Goal: Task Accomplishment & Management: Complete application form

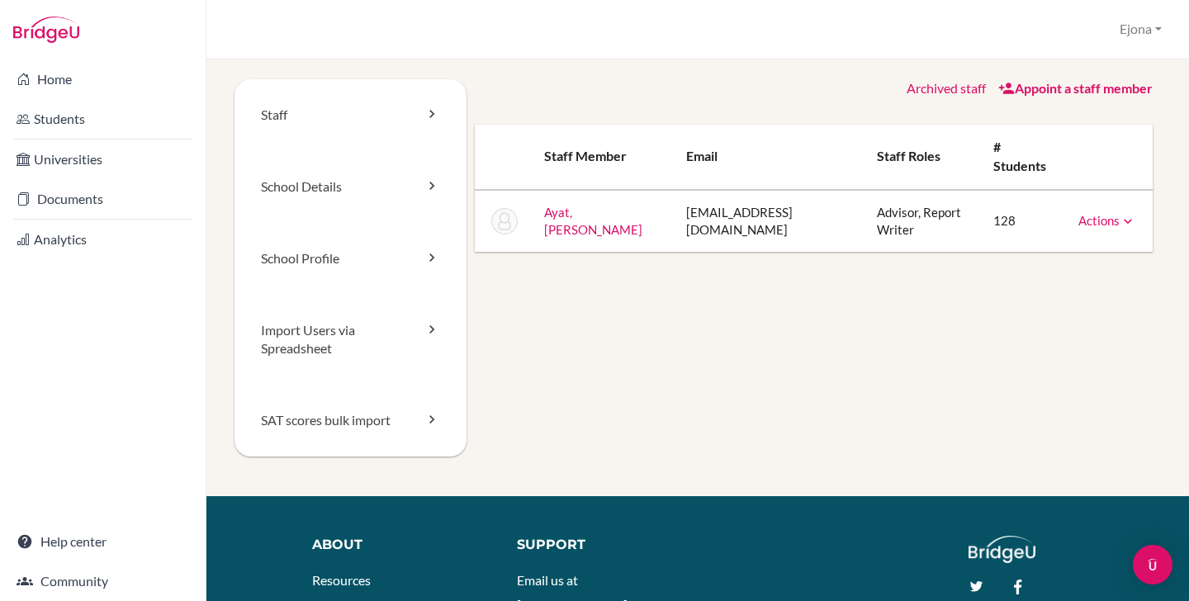
click at [1079, 85] on link "Appoint a staff member" at bounding box center [1075, 88] width 154 height 16
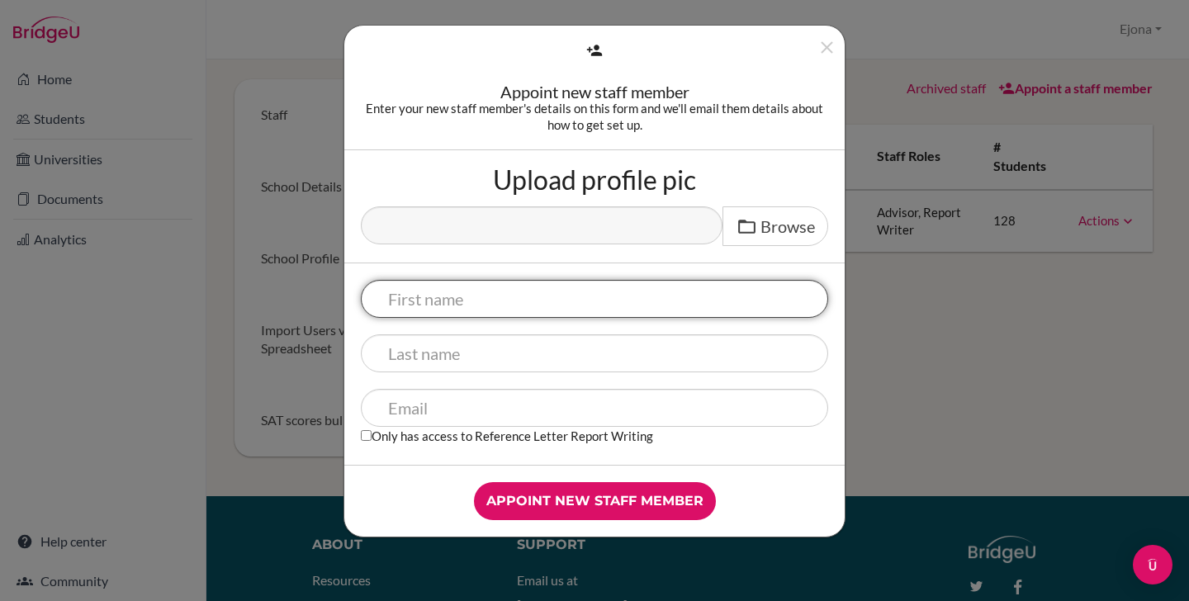
paste input "Ayazhan Arap"
drag, startPoint x: 538, startPoint y: 296, endPoint x: 456, endPoint y: 304, distance: 82.9
click at [456, 304] on input "Ayazhan Arap" at bounding box center [594, 299] width 467 height 38
type input "Ayazhan"
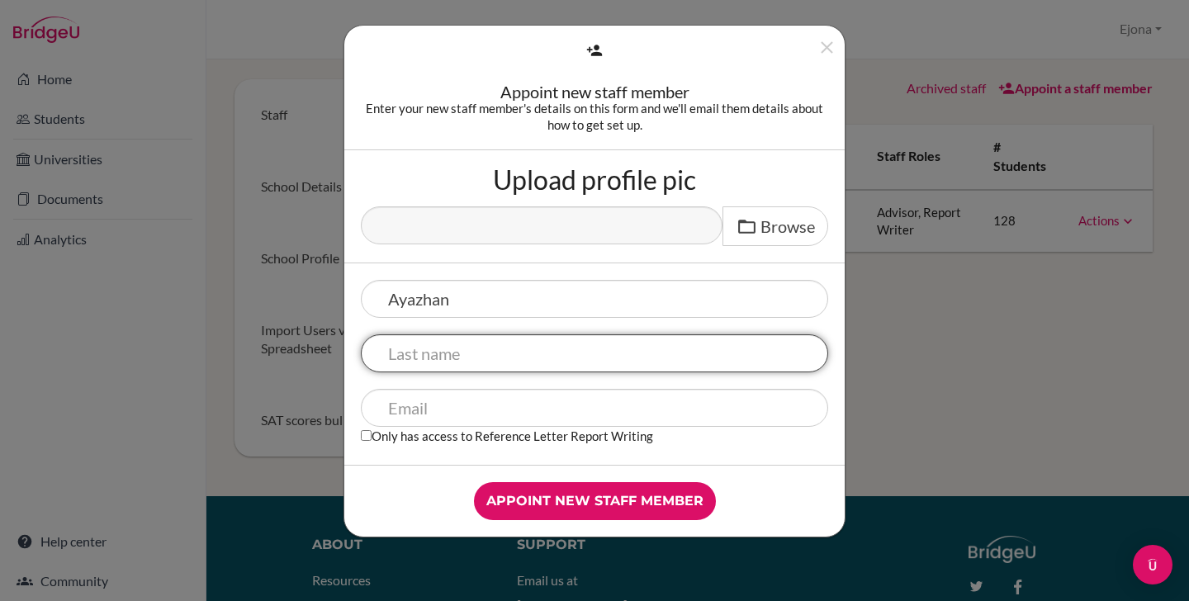
click at [472, 347] on input "text" at bounding box center [594, 353] width 467 height 38
paste input "Arap"
click at [386, 353] on input "Arap" at bounding box center [594, 353] width 467 height 38
type input "Arap"
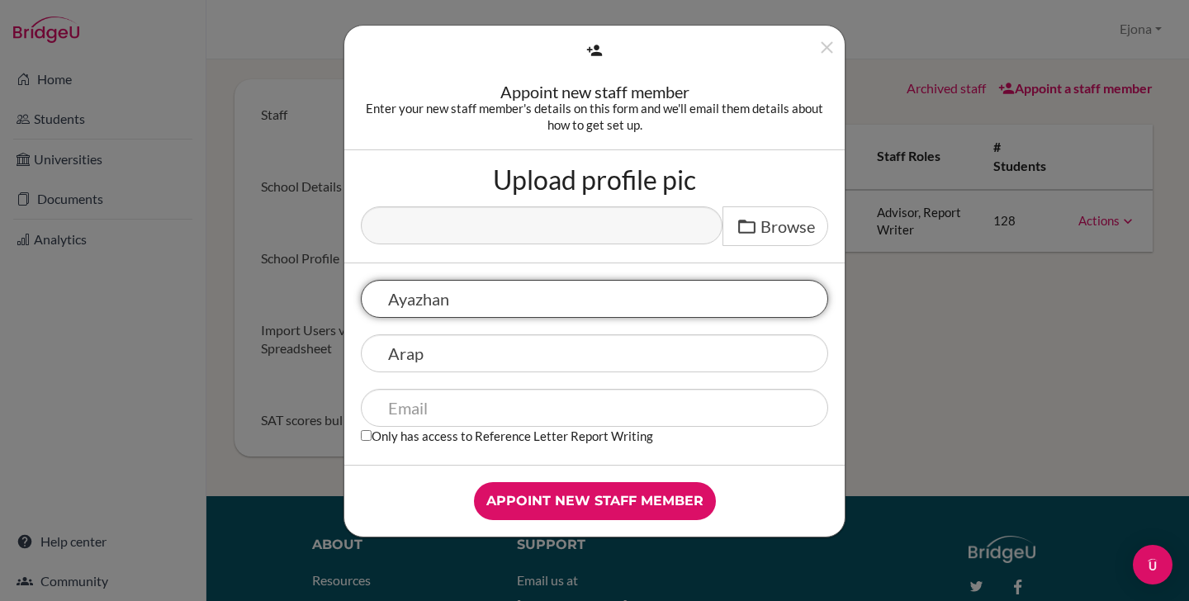
click at [391, 300] on input "Ayazhan" at bounding box center [594, 299] width 467 height 38
click at [565, 296] on input "Ayazhan" at bounding box center [594, 299] width 467 height 38
click at [391, 293] on input "Ayazhan" at bounding box center [594, 299] width 467 height 38
type input "Ayazhan"
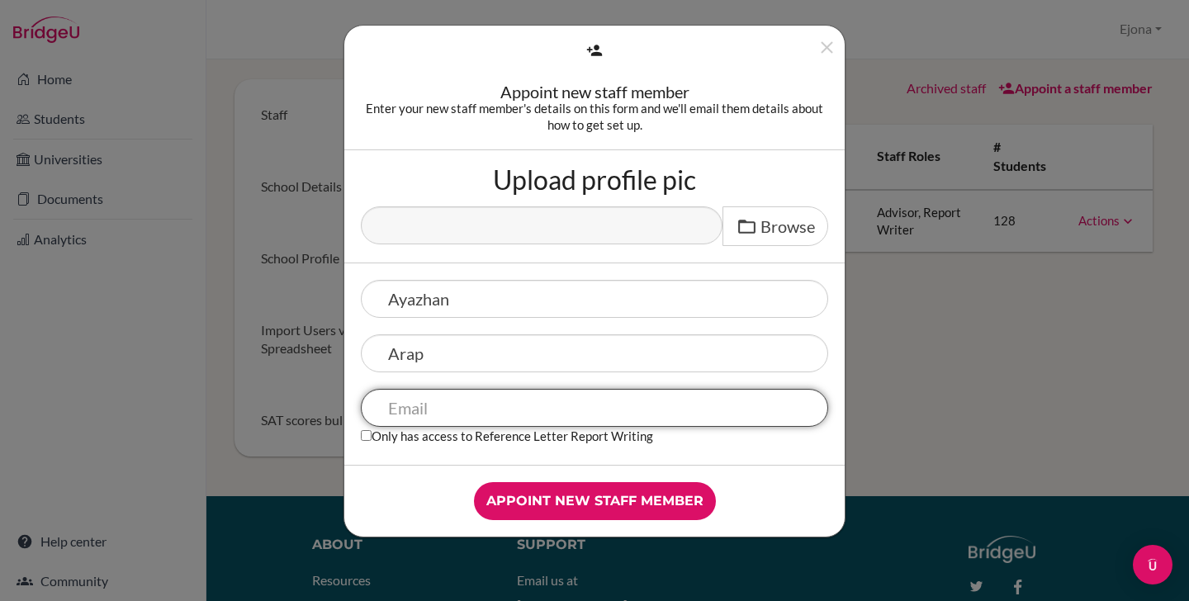
click at [508, 421] on input "text" at bounding box center [594, 408] width 467 height 38
paste input "[EMAIL_ADDRESS][DOMAIN_NAME]"
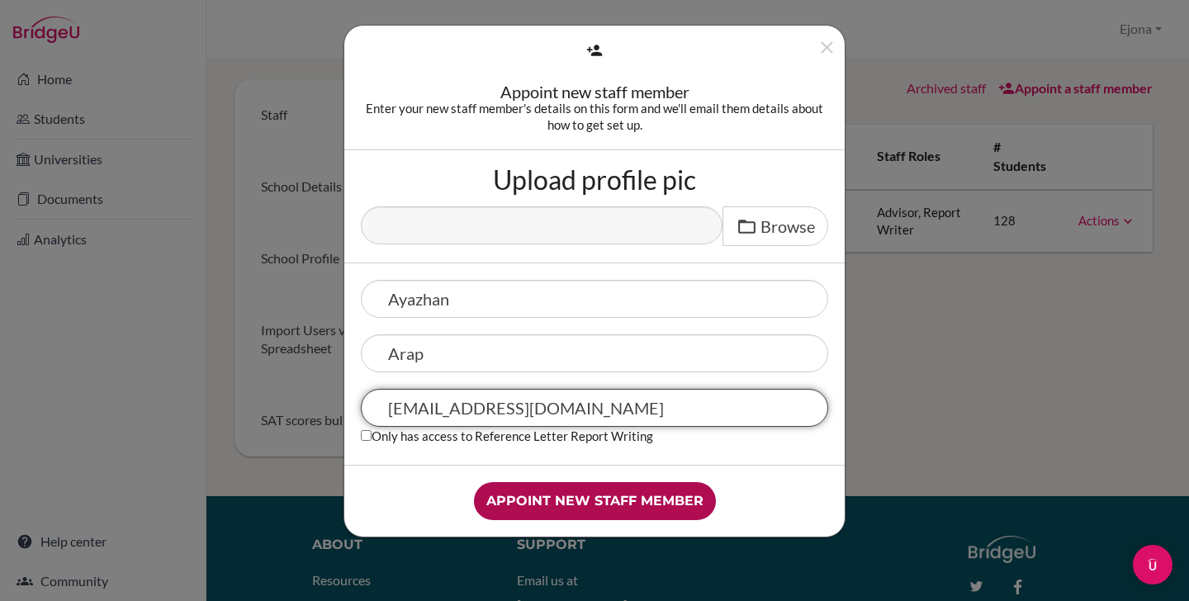
type input "[EMAIL_ADDRESS][DOMAIN_NAME]"
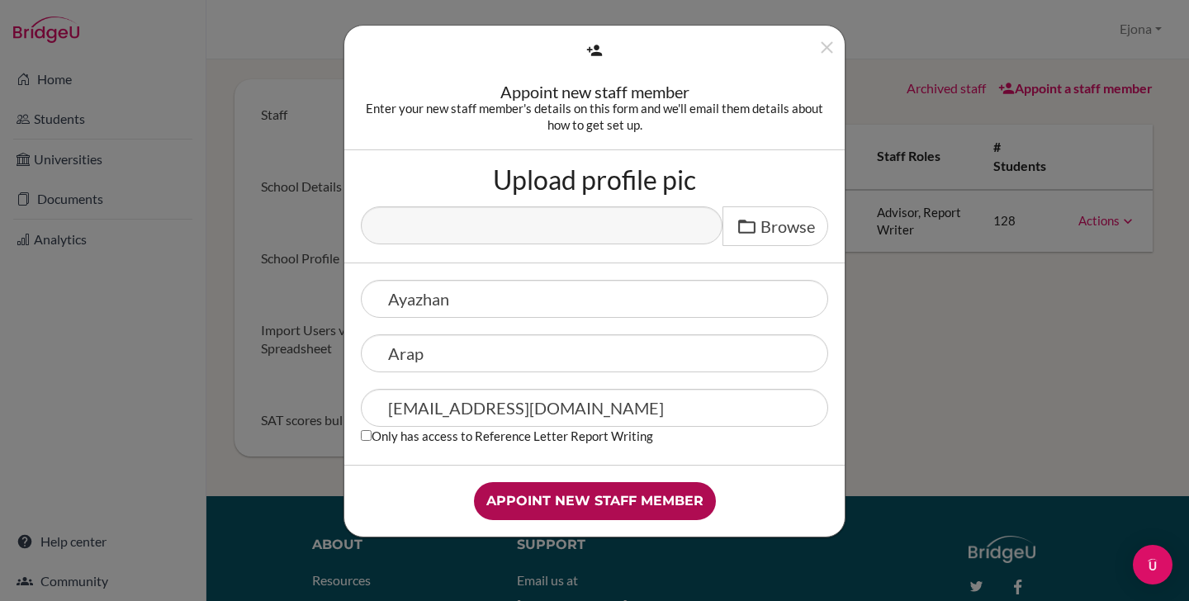
click at [678, 495] on input "Appoint new staff member" at bounding box center [595, 501] width 242 height 38
